Goal: Task Accomplishment & Management: Manage account settings

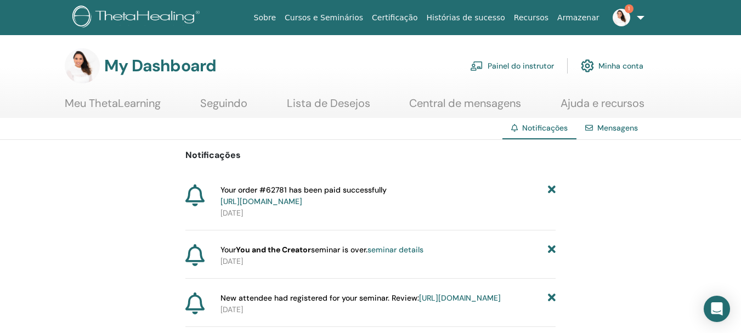
click at [368, 189] on span "Your order #62781 has been paid successfully [URL][DOMAIN_NAME]" at bounding box center [304, 195] width 166 height 23
click at [250, 196] on span "Your order #62781 has been paid successfully [URL][DOMAIN_NAME]" at bounding box center [304, 195] width 166 height 23
click at [249, 202] on link "[URL][DOMAIN_NAME]" at bounding box center [262, 201] width 82 height 10
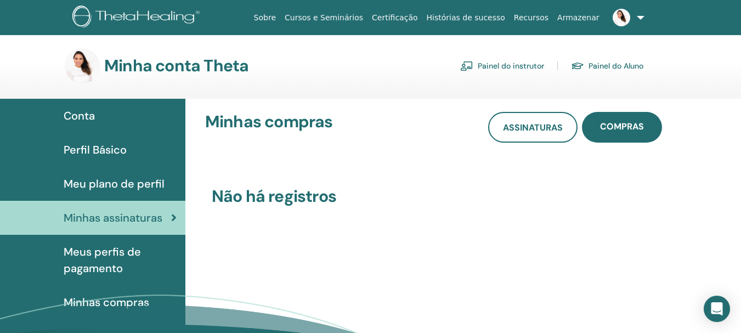
click at [82, 110] on span "Conta" at bounding box center [79, 116] width 31 height 16
